Goal: Navigation & Orientation: Go to known website

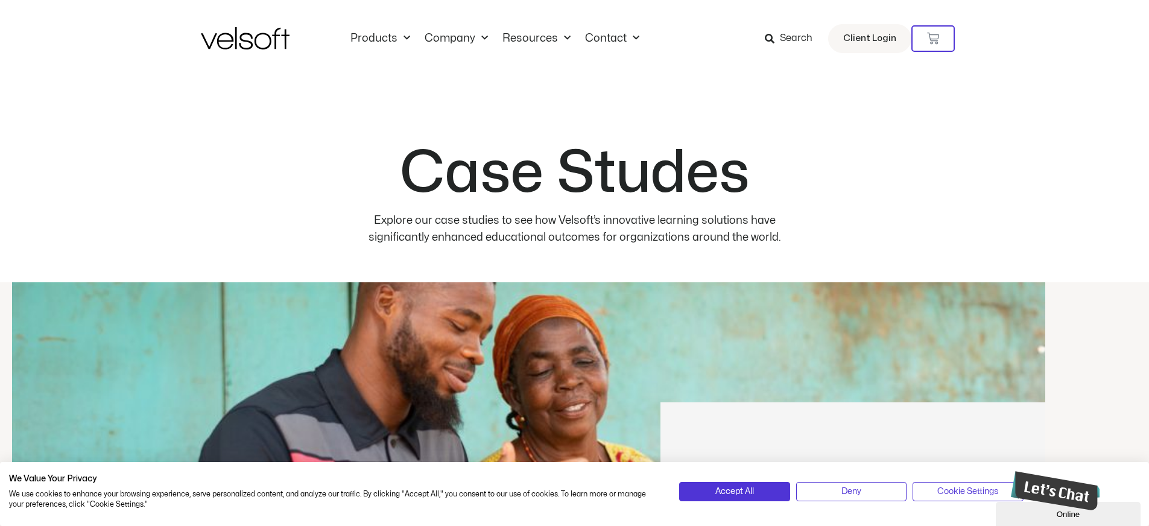
click at [243, 30] on img at bounding box center [245, 38] width 89 height 22
